Goal: Find specific page/section: Find specific page/section

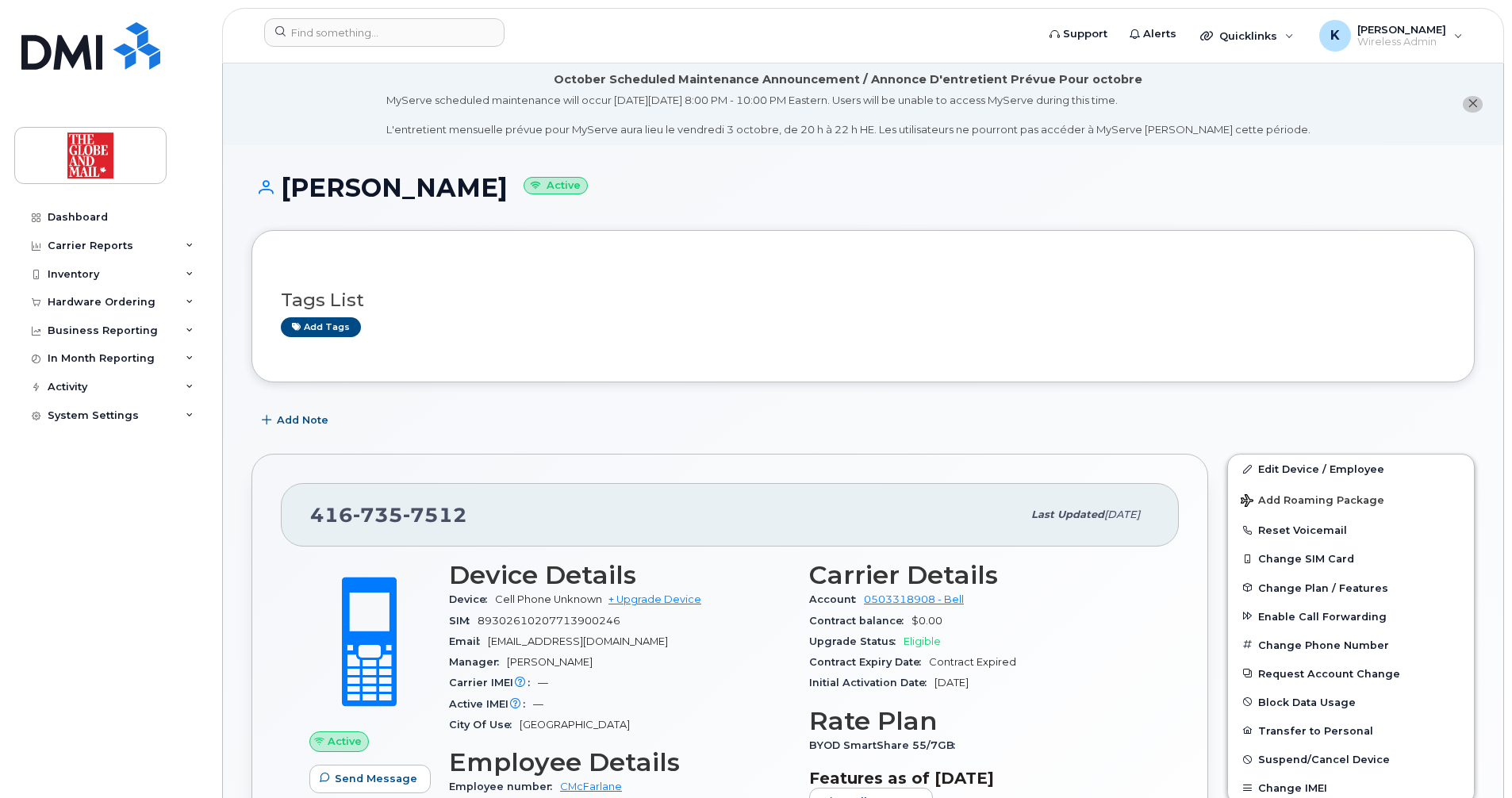
scroll to position [190, 0]
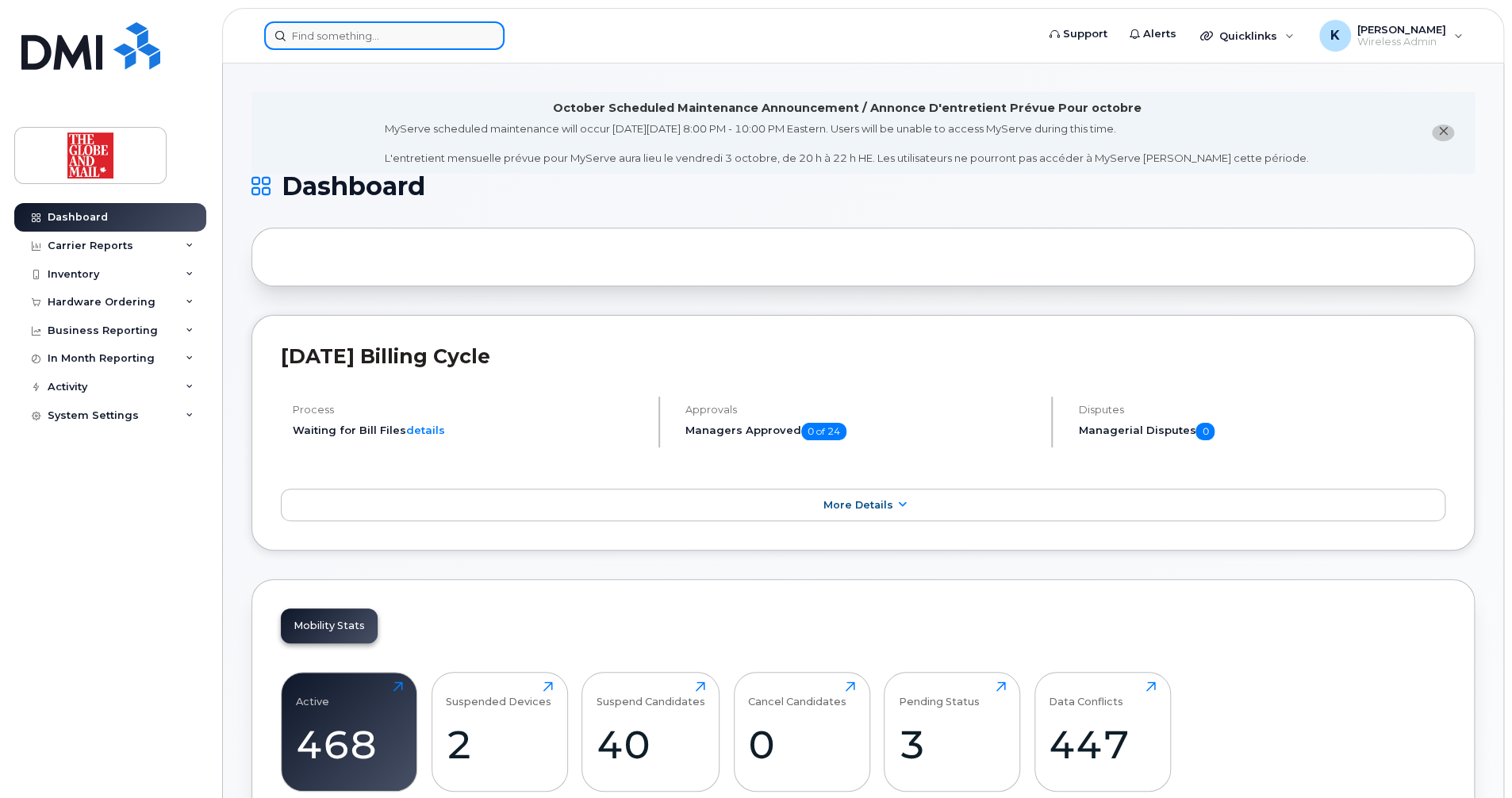
click at [397, 34] on input at bounding box center [384, 35] width 241 height 29
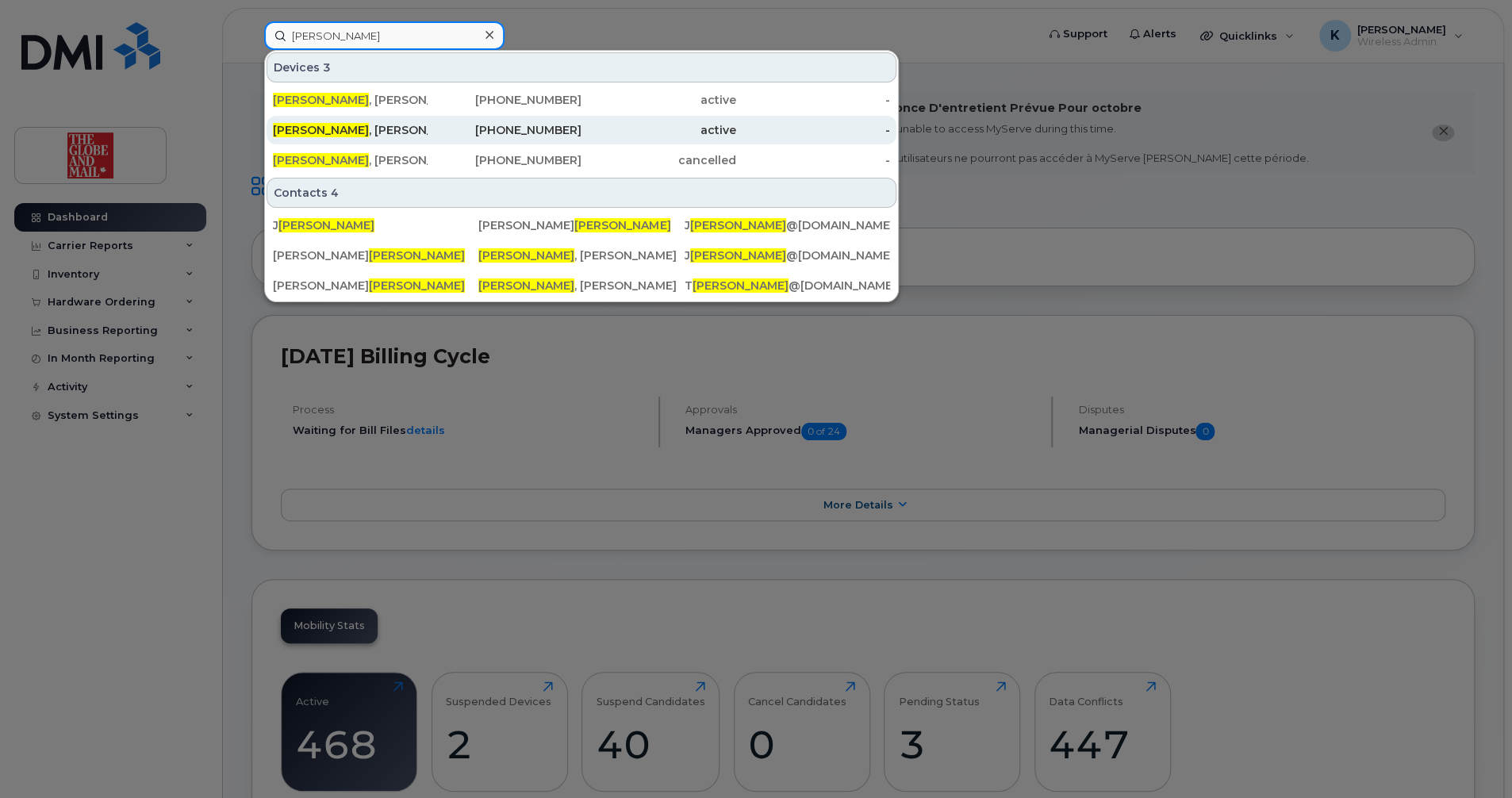
type input "keller"
click at [323, 130] on div "Keller , James" at bounding box center [351, 130] width 155 height 16
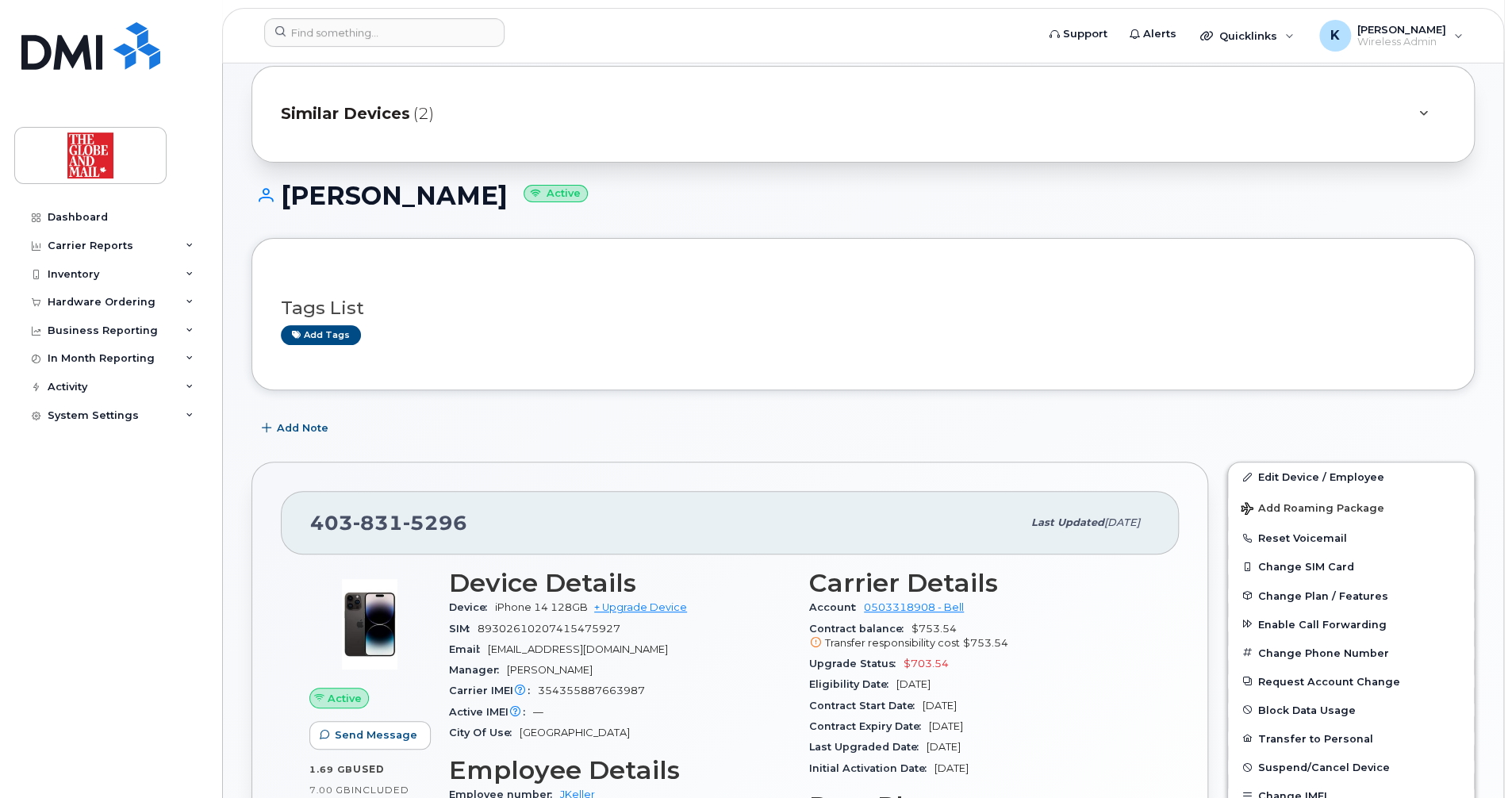
scroll to position [190, 0]
